Goal: Transaction & Acquisition: Obtain resource

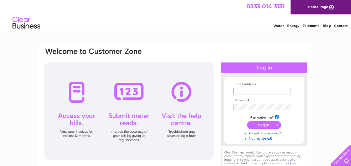
click at [251, 91] on input "text" at bounding box center [262, 91] width 58 height 7
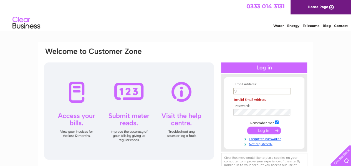
type input "[PERSON_NAME][EMAIL_ADDRESS][DOMAIN_NAME]"
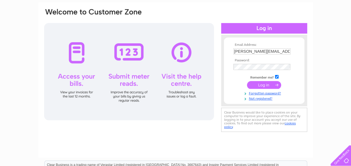
scroll to position [46, 0]
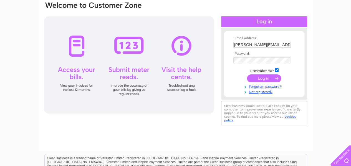
click at [263, 78] on input "submit" at bounding box center [264, 78] width 34 height 8
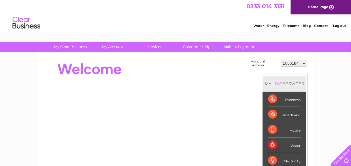
click at [303, 62] on select "1086184 30278361" at bounding box center [293, 63] width 25 height 7
select select "30278361"
click at [281, 60] on select "1086184 30278361" at bounding box center [293, 63] width 25 height 7
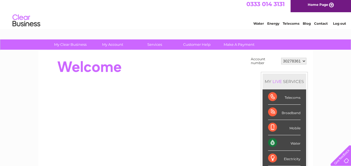
scroll to position [9, 0]
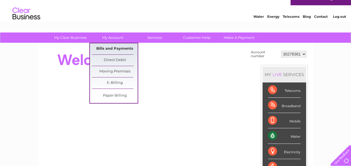
click at [115, 47] on link "Bills and Payments" at bounding box center [115, 48] width 46 height 11
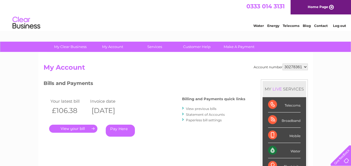
click at [78, 130] on link "." at bounding box center [73, 128] width 48 height 8
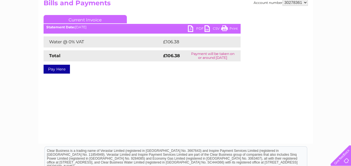
scroll to position [65, 0]
click at [194, 27] on link "PDF" at bounding box center [196, 29] width 17 height 8
